Goal: Task Accomplishment & Management: Complete application form

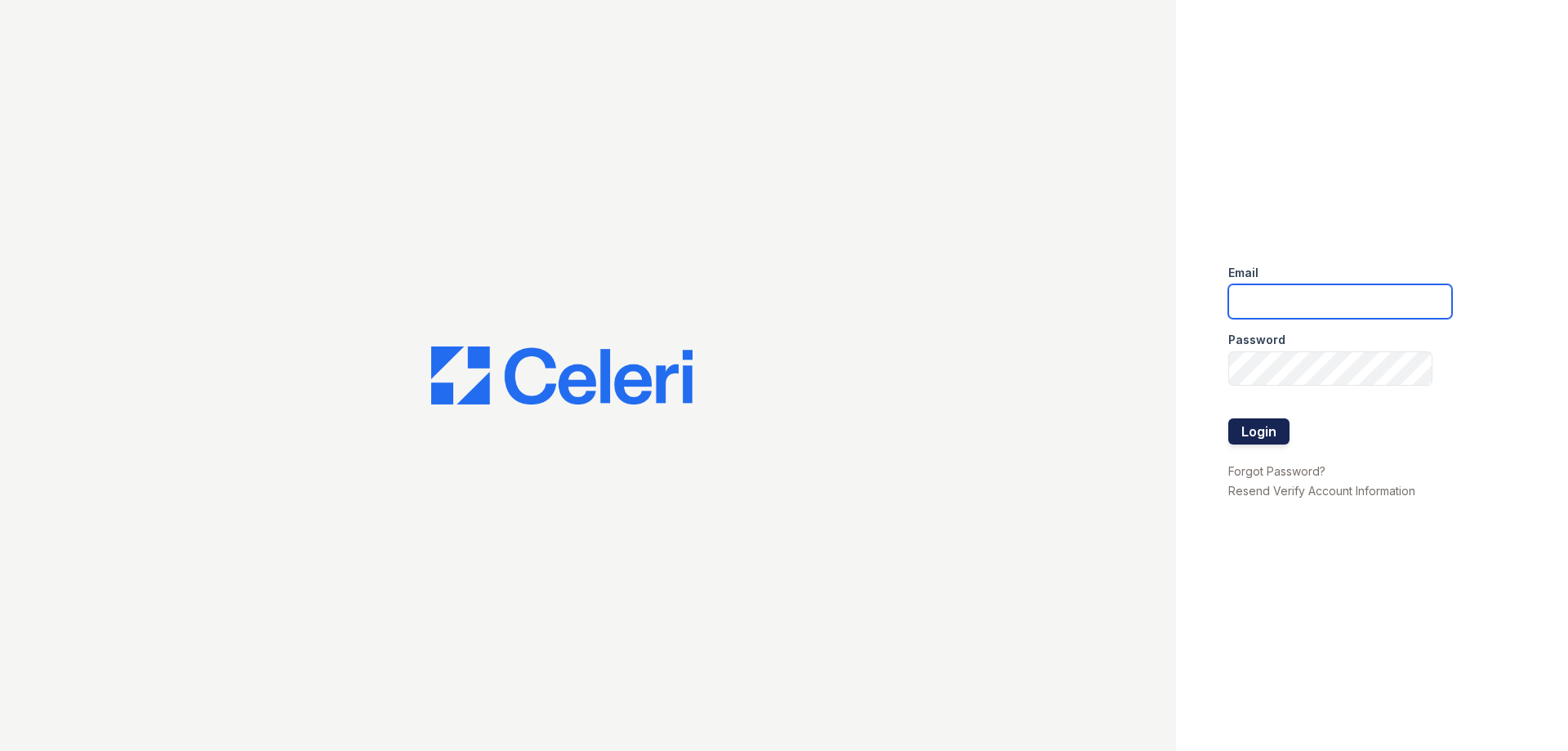
type input "[PERSON_NAME][EMAIL_ADDRESS][DOMAIN_NAME]"
click at [1277, 437] on button "Login" at bounding box center [1259, 431] width 62 height 26
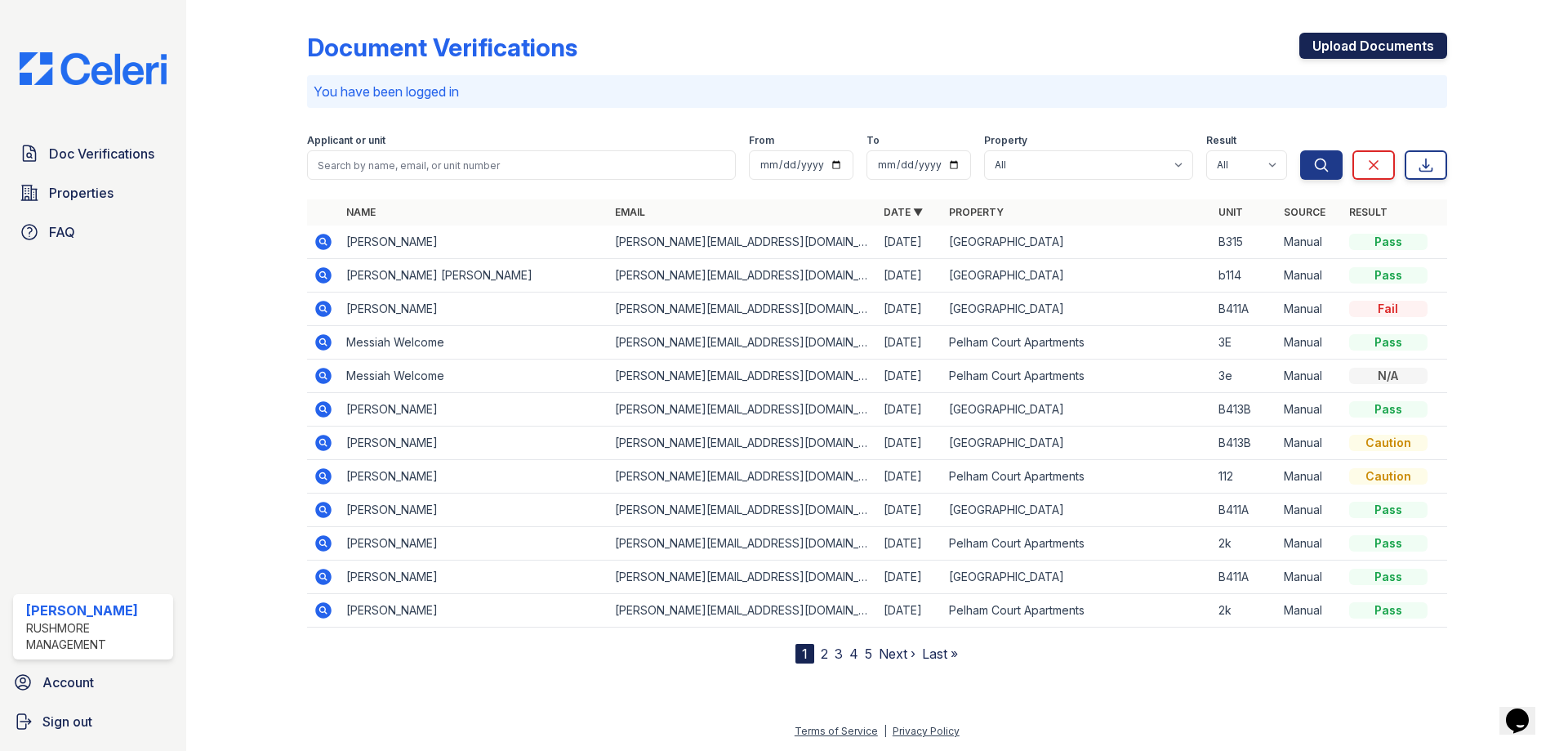
click at [1350, 50] on link "Upload Documents" at bounding box center [1373, 45] width 148 height 26
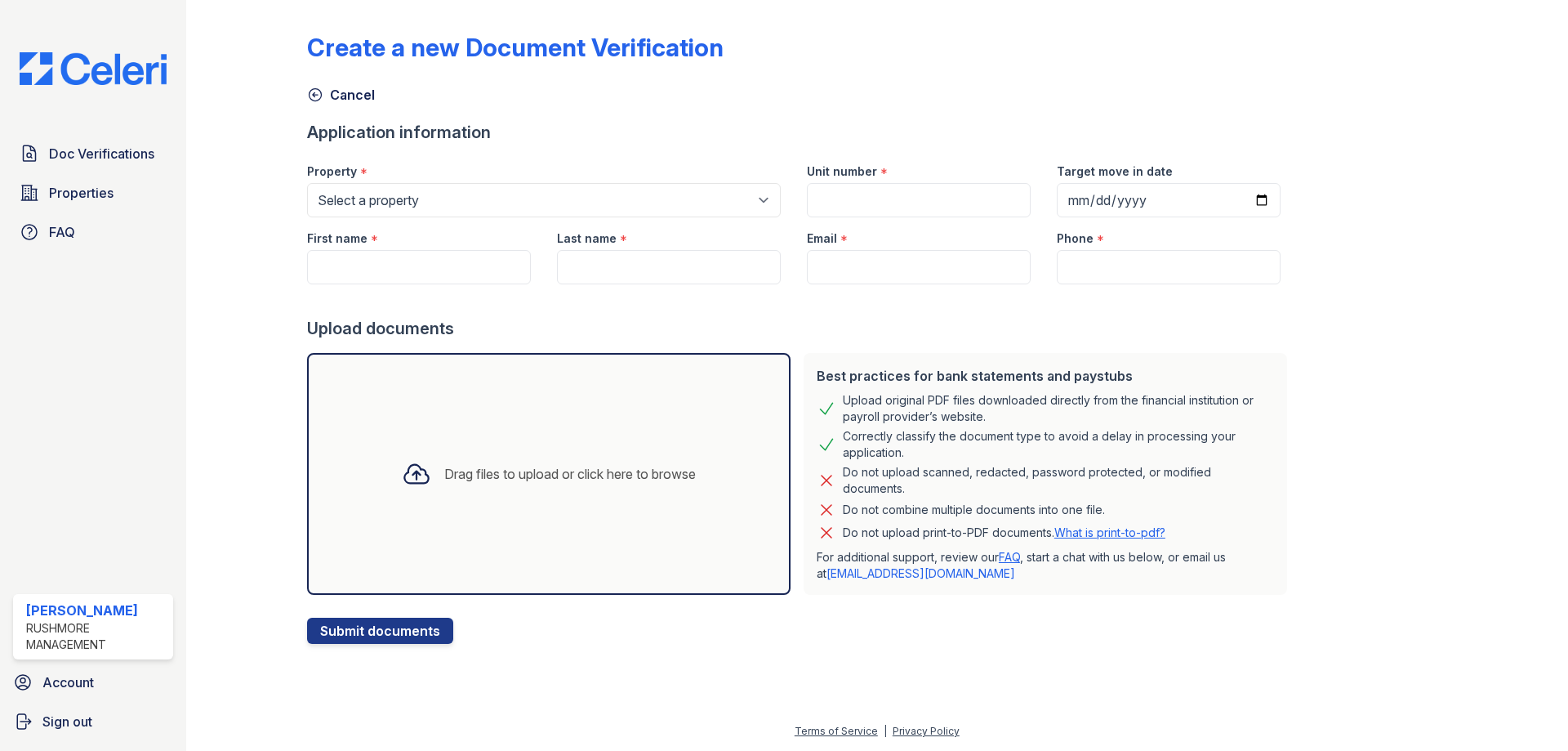
click at [687, 471] on div "Drag files to upload or click here to browse" at bounding box center [571, 474] width 252 height 20
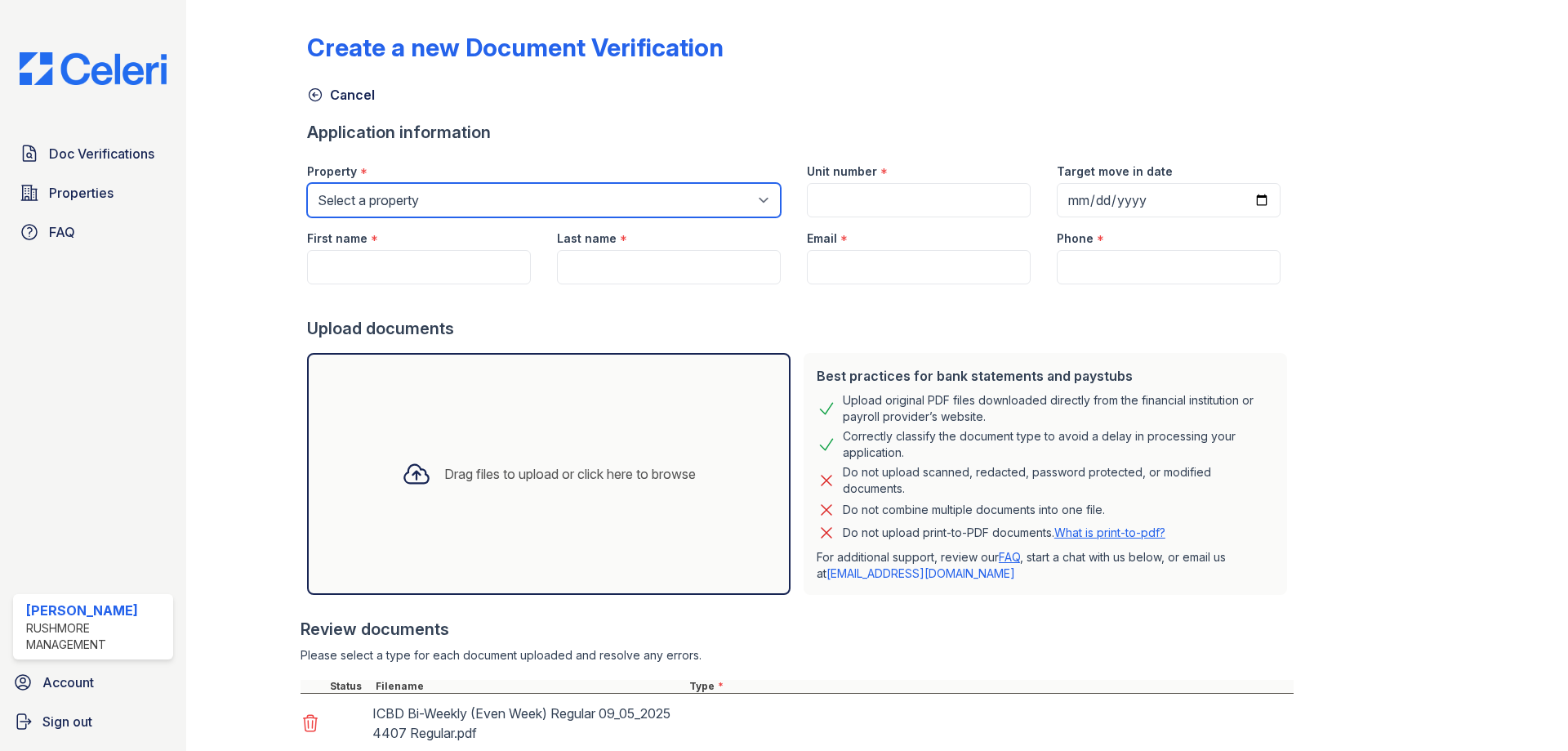
click at [628, 212] on select "Select a property Corner Grove Pelham Court Apartments" at bounding box center [544, 200] width 474 height 34
select select "609"
click at [307, 183] on select "Select a property Corner Grove Pelham Court Apartments" at bounding box center [544, 200] width 474 height 34
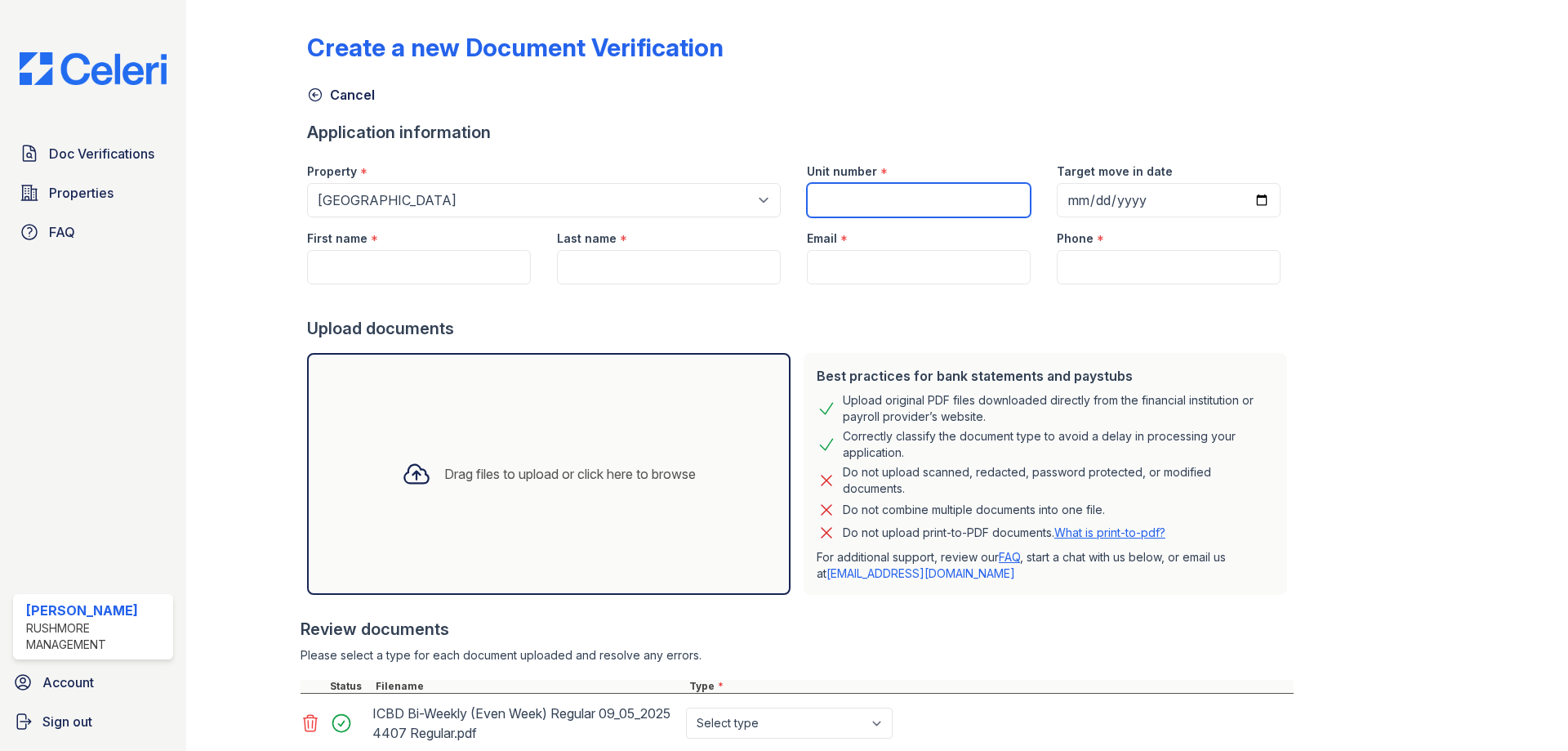
click at [869, 188] on input "Unit number" at bounding box center [919, 200] width 224 height 34
type input "B411A"
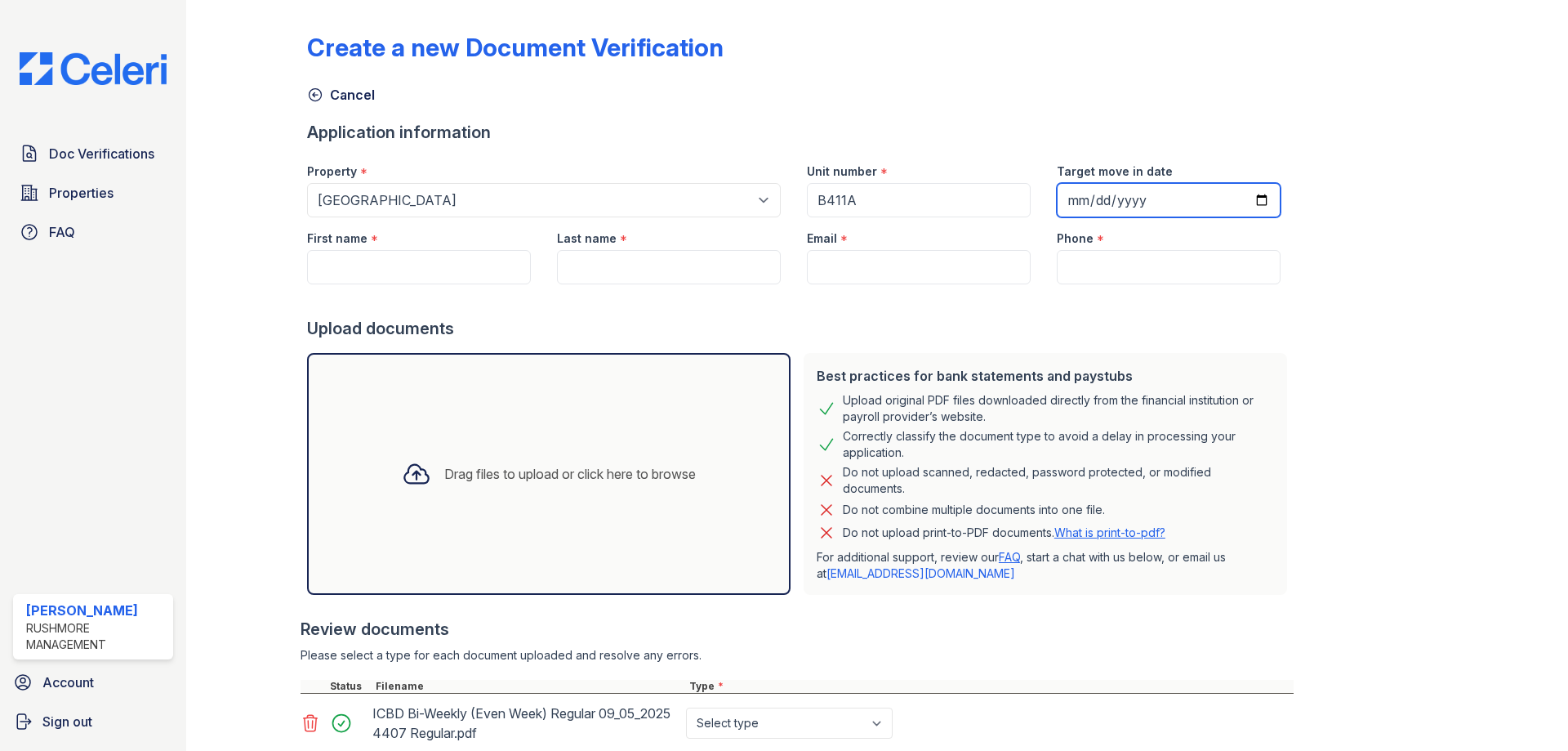
click at [1143, 204] on input "Target move in date" at bounding box center [1169, 200] width 224 height 34
click at [1251, 204] on input "Target move in date" at bounding box center [1169, 200] width 224 height 34
click at [1244, 197] on input "Target move in date" at bounding box center [1169, 200] width 224 height 34
type input "2025-09-29"
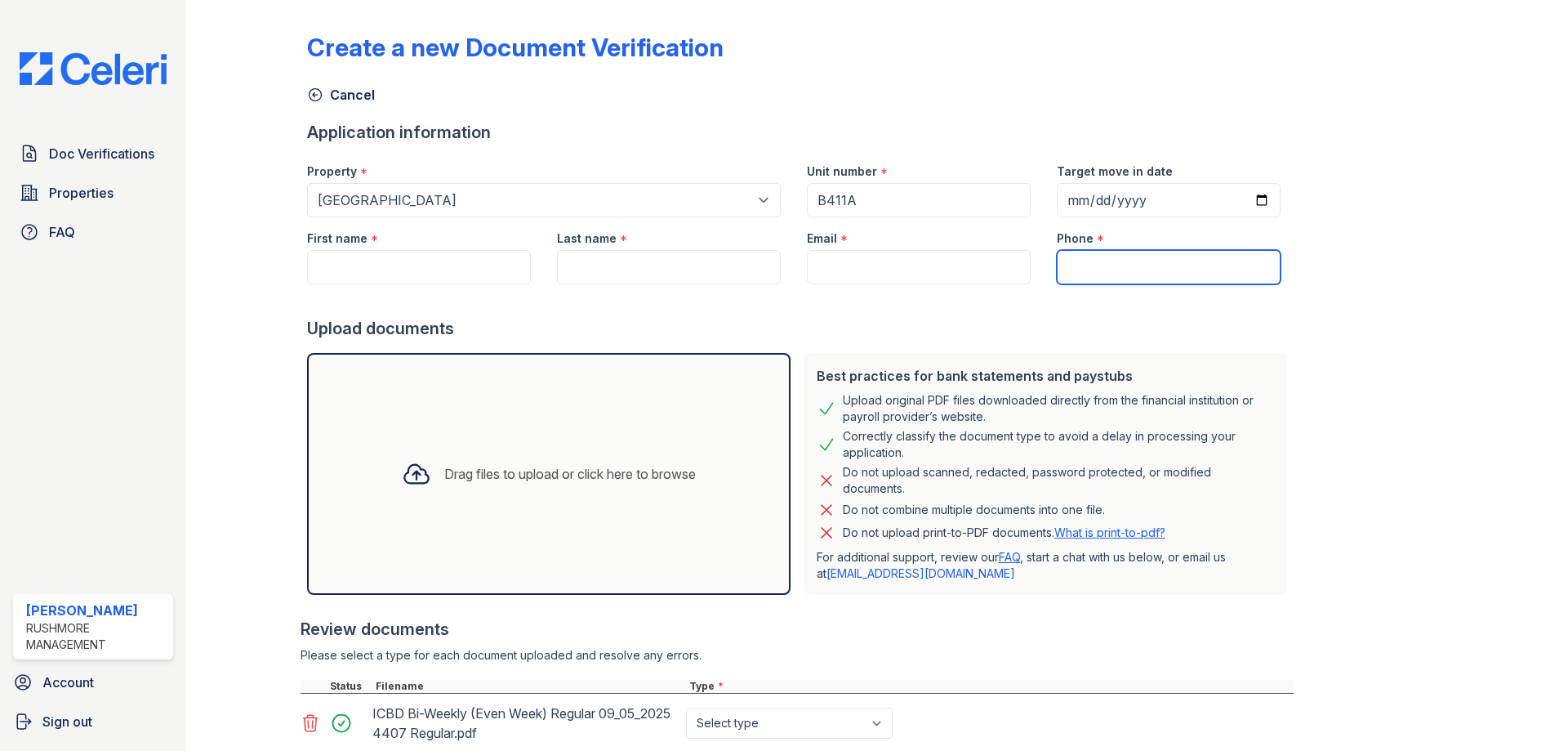
click at [1108, 272] on input "Phone" at bounding box center [1169, 267] width 224 height 34
type input "2154388060"
click at [1002, 265] on input "Email" at bounding box center [919, 267] width 224 height 34
type input "[PERSON_NAME][EMAIL_ADDRESS][DOMAIN_NAME]"
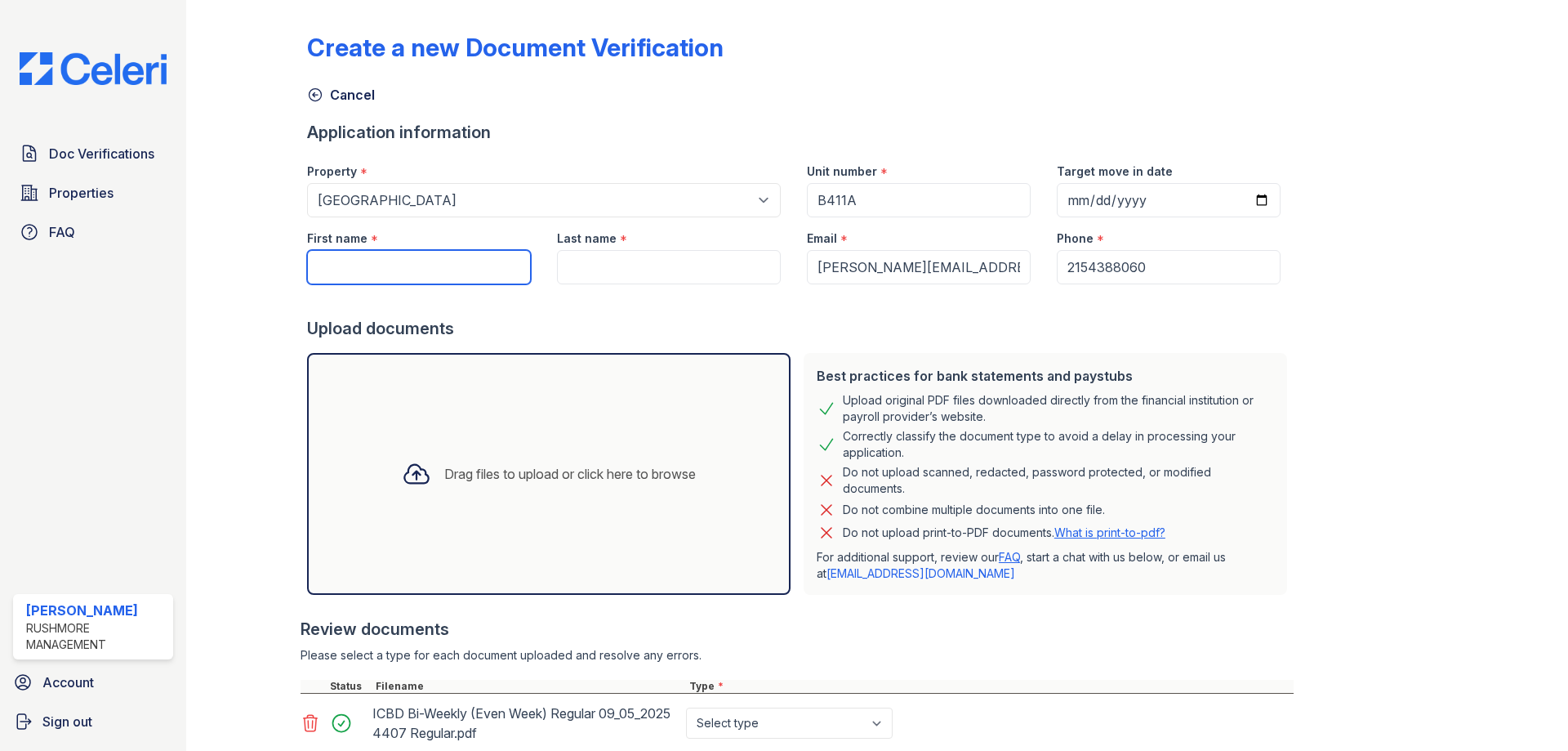
click at [394, 265] on input "First name" at bounding box center [418, 267] width 224 height 34
paste input "Aliyyah Ouattara"
drag, startPoint x: 425, startPoint y: 265, endPoint x: 366, endPoint y: 267, distance: 59.0
click at [366, 267] on input "Aliyyah Ouattara" at bounding box center [418, 267] width 224 height 34
type input "Aliyyah"
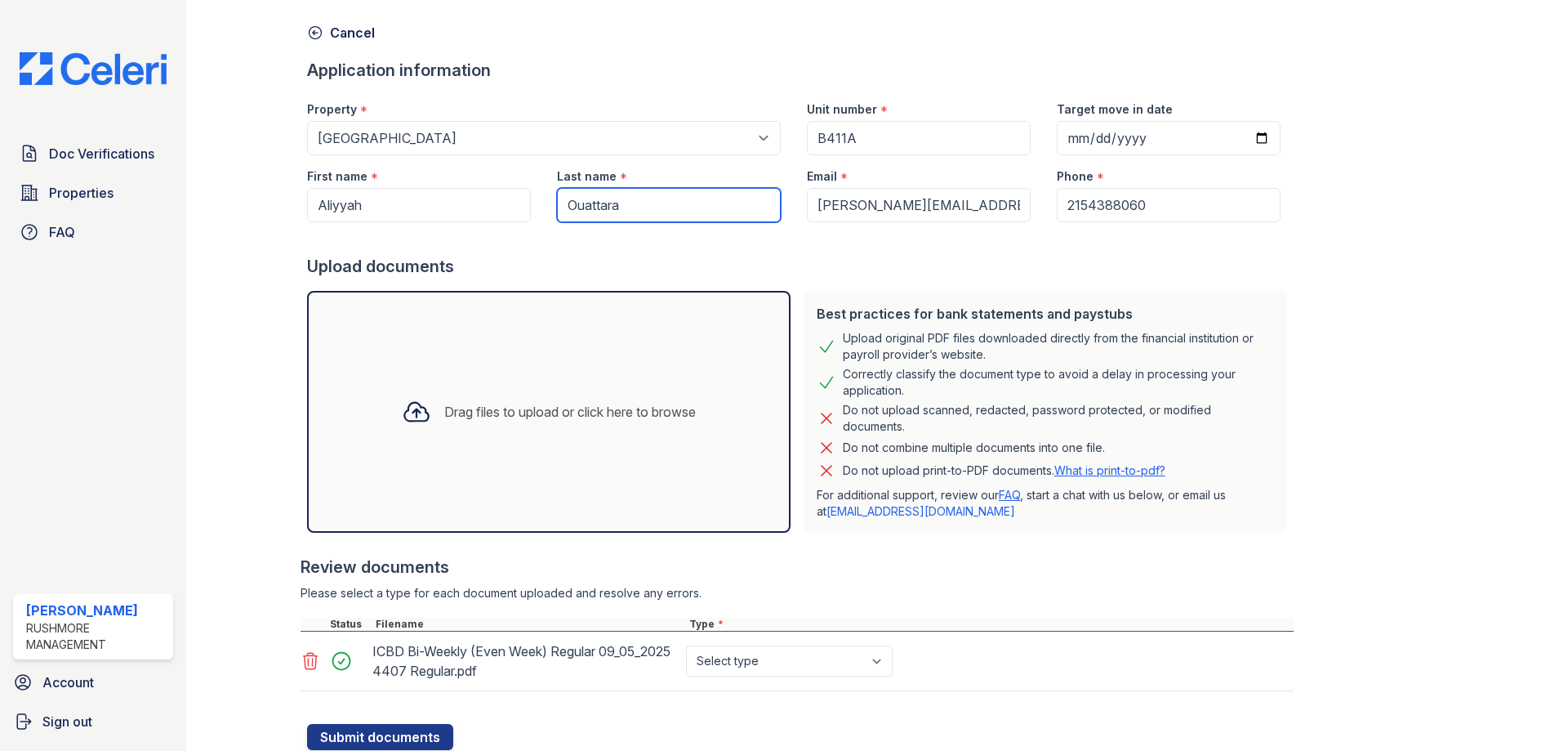
scroll to position [117, 0]
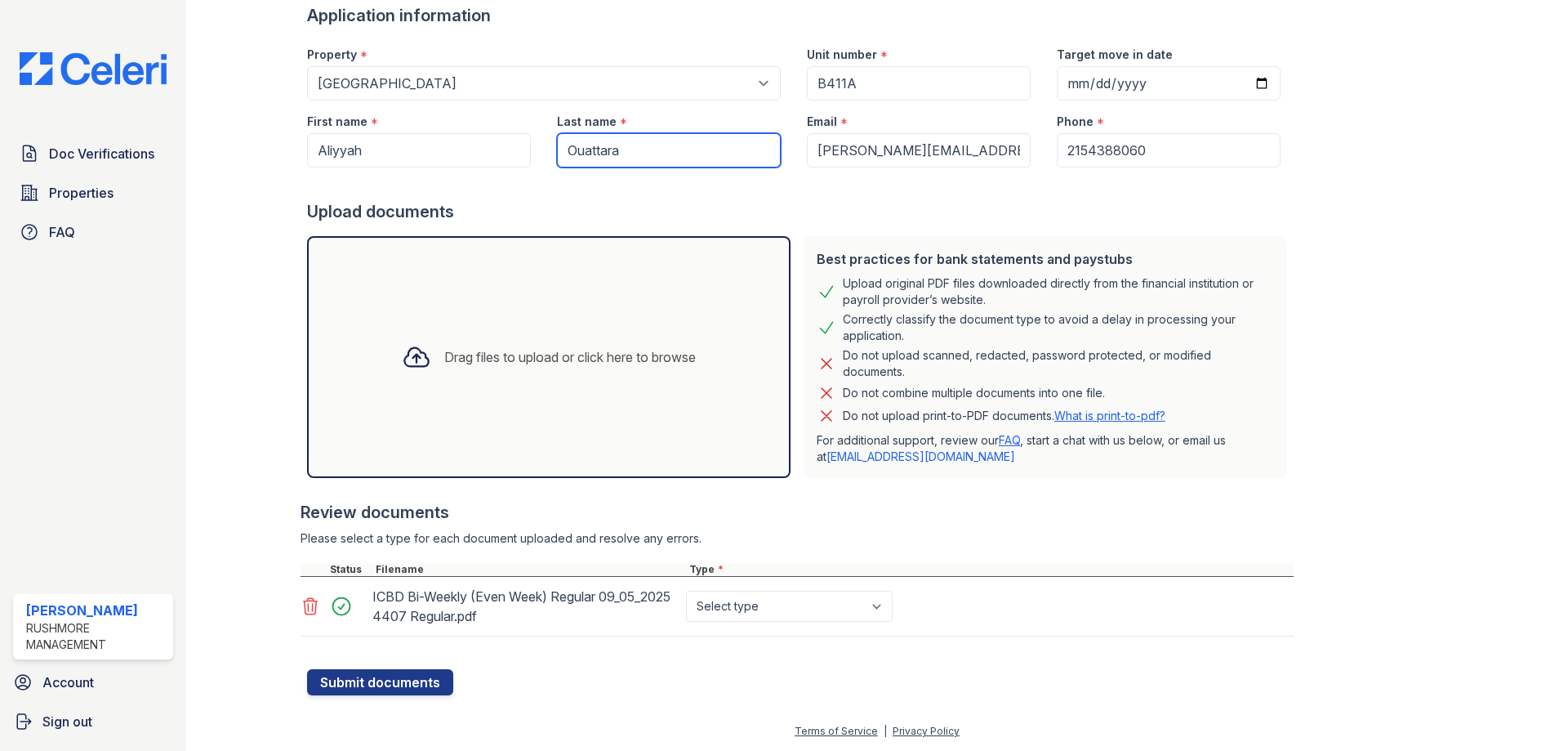
type input "Ouattara"
click at [820, 587] on div "Select type Paystub Bank Statement Offer Letter Tax Documents Benefit Award Let…" at bounding box center [791, 606] width 216 height 45
click at [816, 604] on select "Select type Paystub Bank Statement Offer Letter Tax Documents Benefit Award Let…" at bounding box center [789, 606] width 207 height 31
select select "paystub"
click at [686, 591] on select "Select type Paystub Bank Statement Offer Letter Tax Documents Benefit Award Let…" at bounding box center [789, 606] width 207 height 31
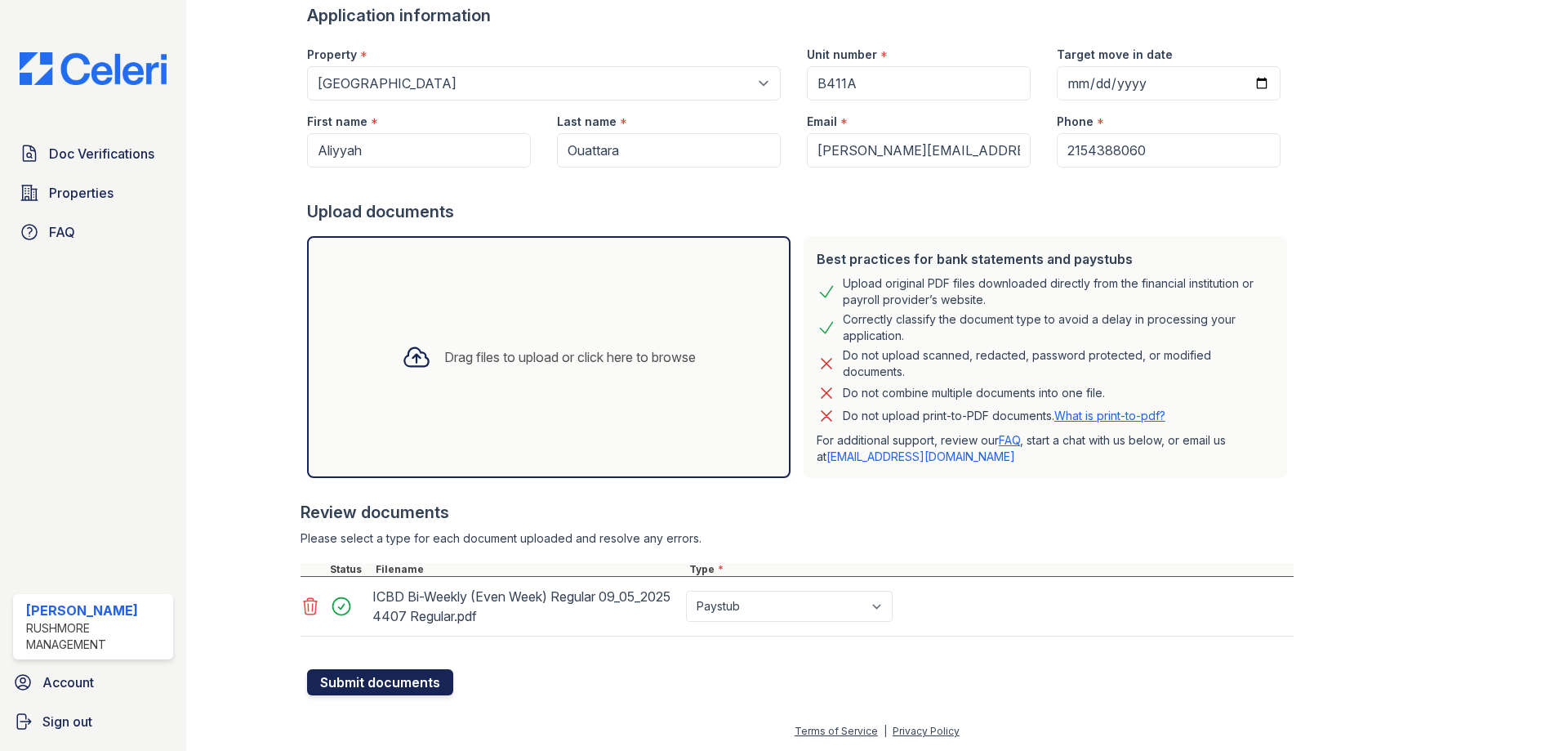
click at [371, 678] on button "Submit documents" at bounding box center [380, 682] width 146 height 26
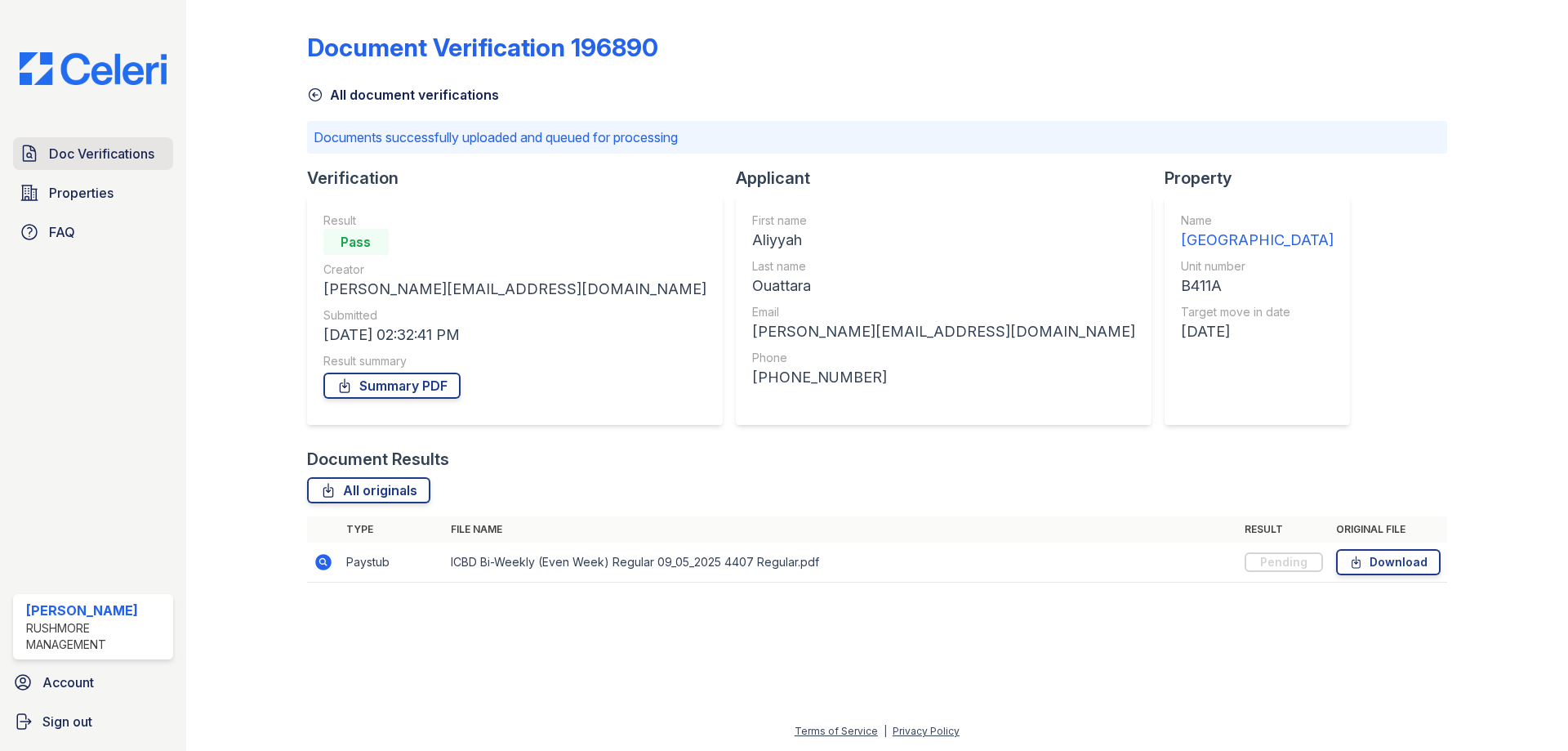
click at [73, 154] on span "Doc Verifications" at bounding box center [101, 154] width 105 height 20
